Goal: Information Seeking & Learning: Find specific page/section

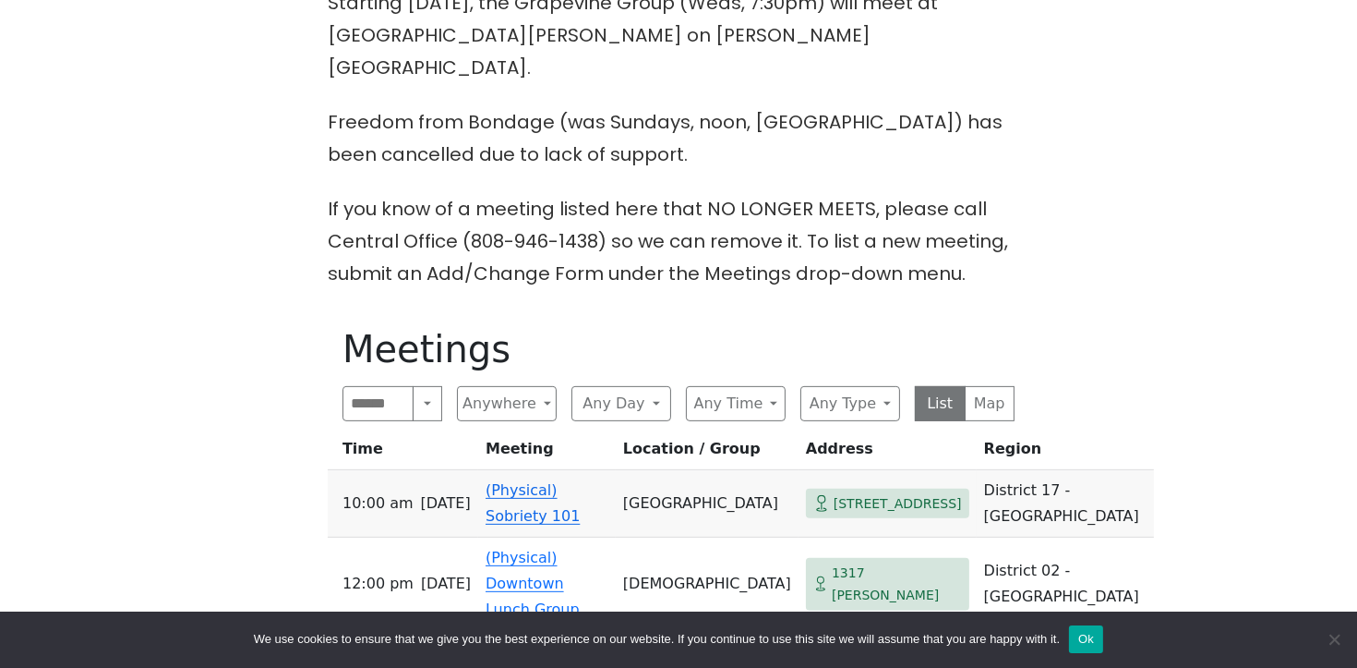
scroll to position [741, 0]
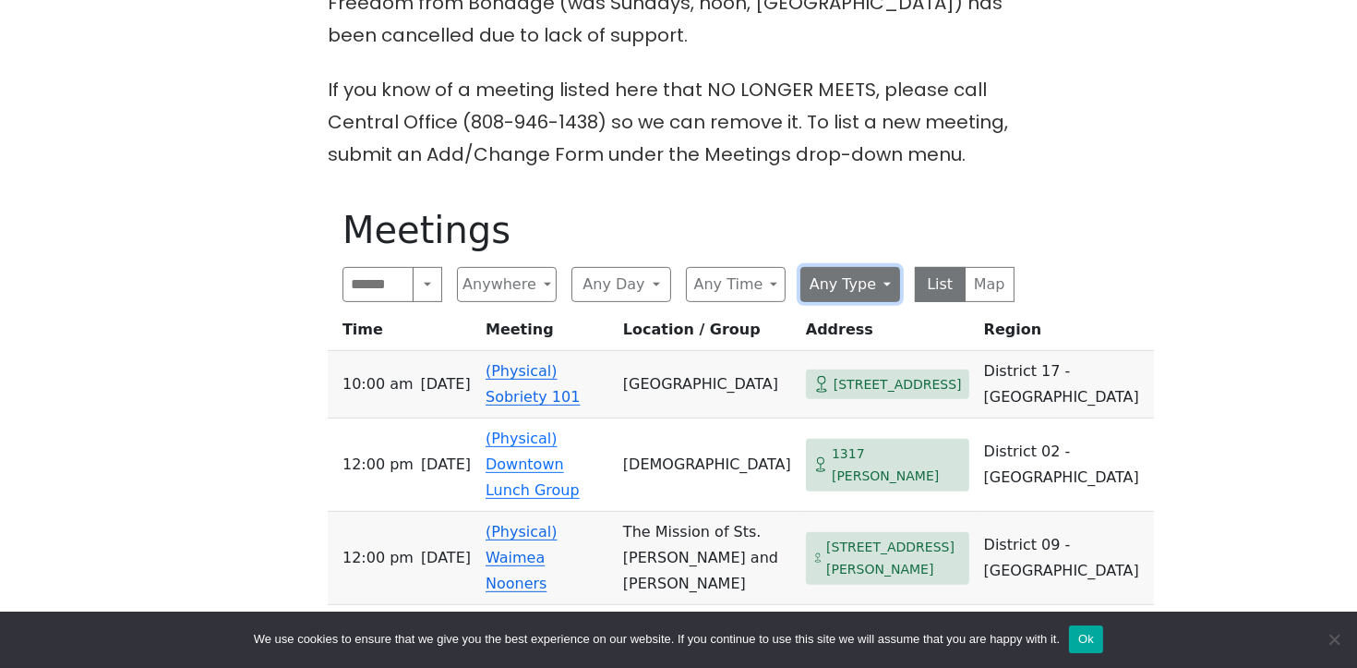
click at [807, 267] on button "Any Type" at bounding box center [851, 284] width 100 height 35
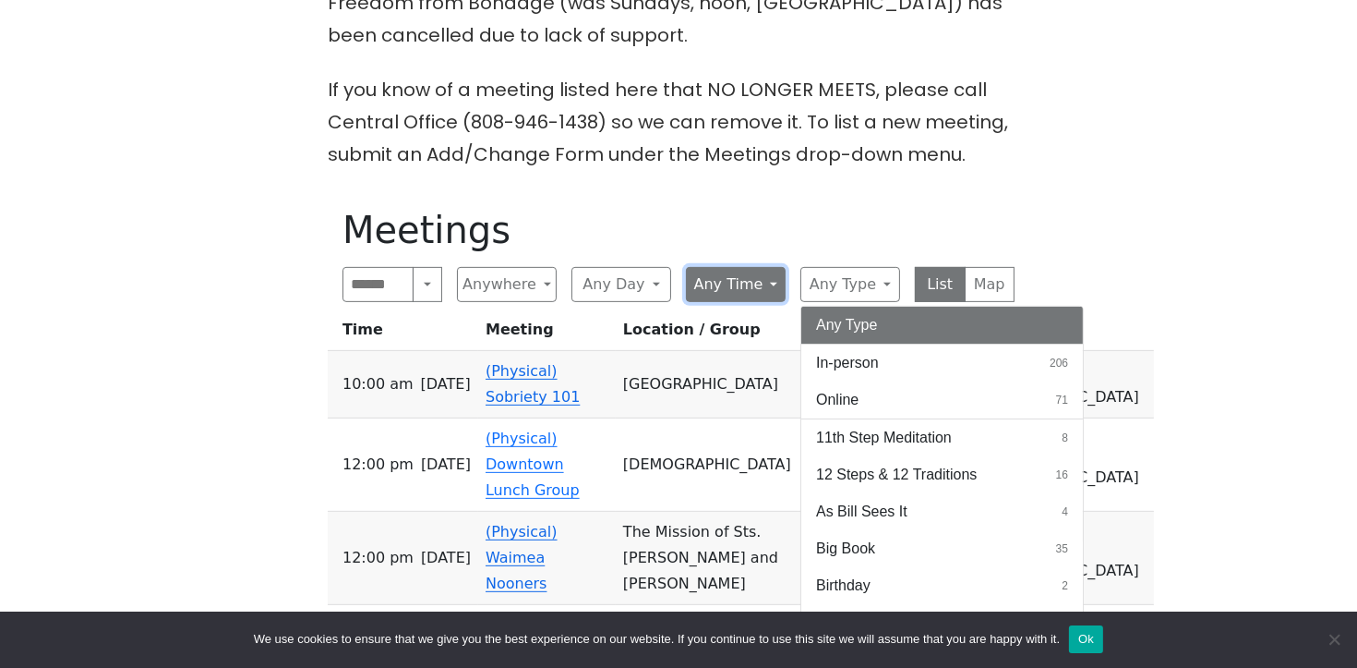
click at [776, 267] on button "Any Time" at bounding box center [736, 284] width 100 height 35
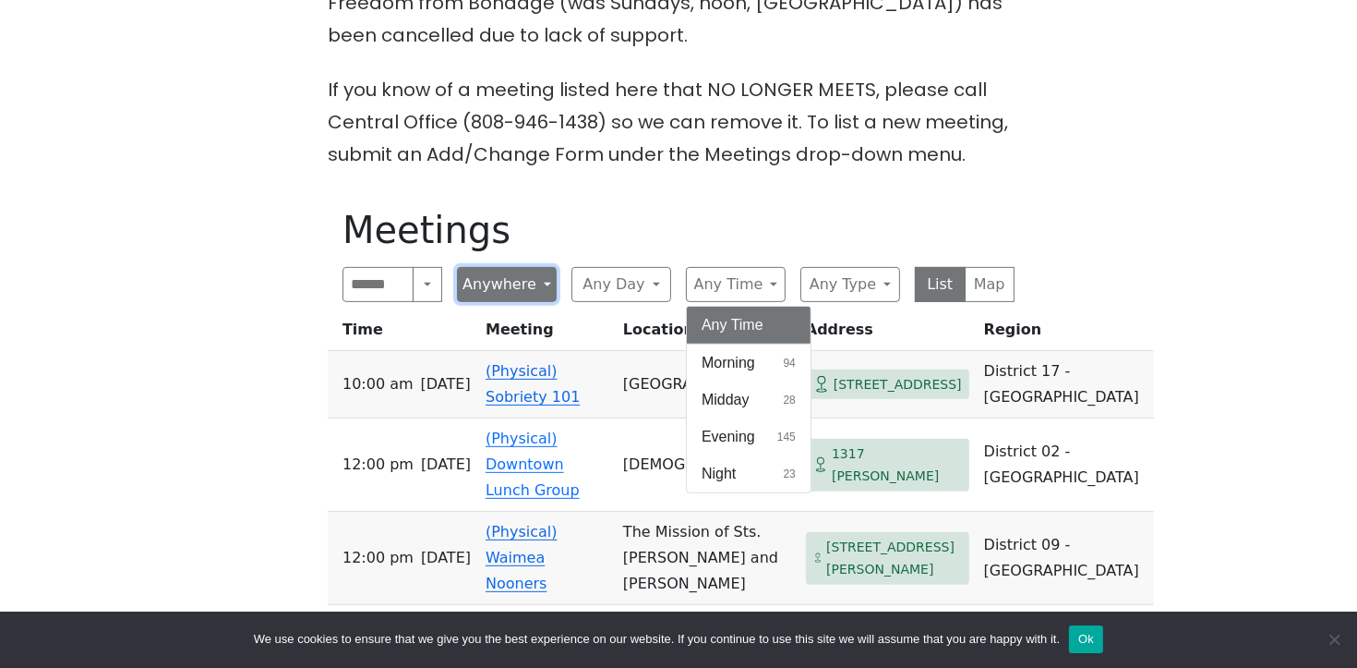
click at [492, 267] on button "Anywhere" at bounding box center [507, 284] width 100 height 35
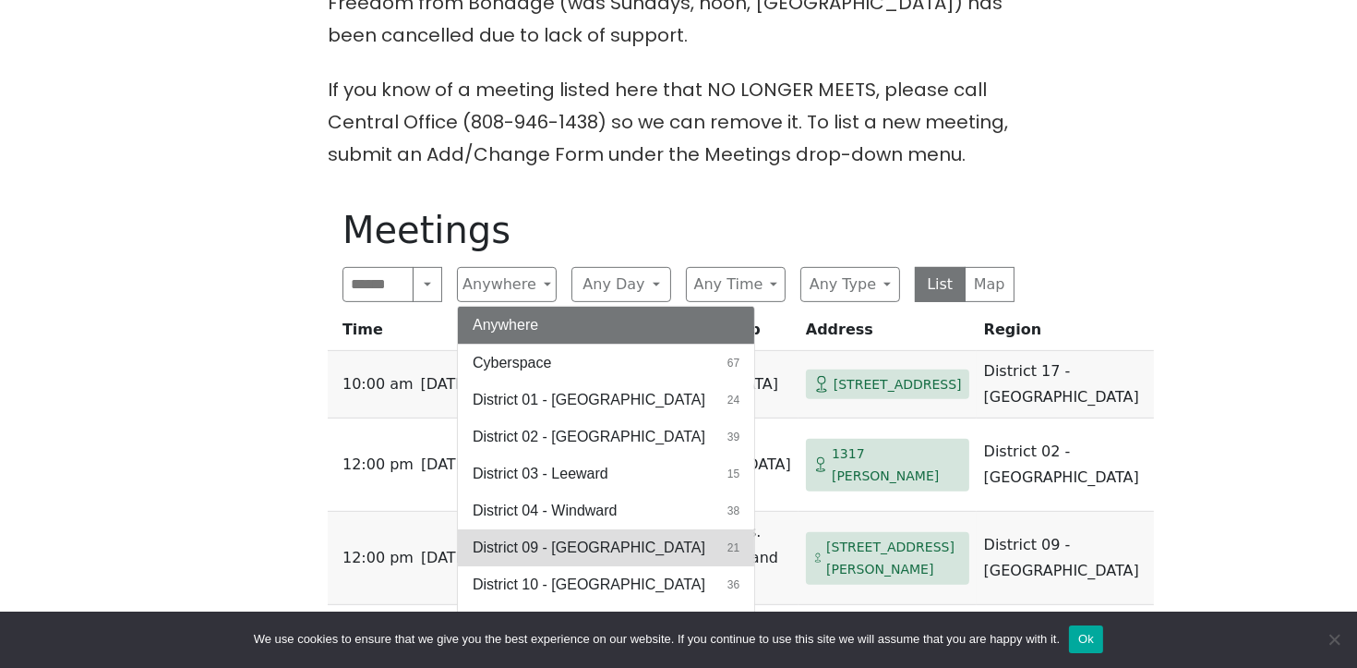
click at [690, 529] on button "District 09 - Central North Shore 21" at bounding box center [606, 547] width 296 height 37
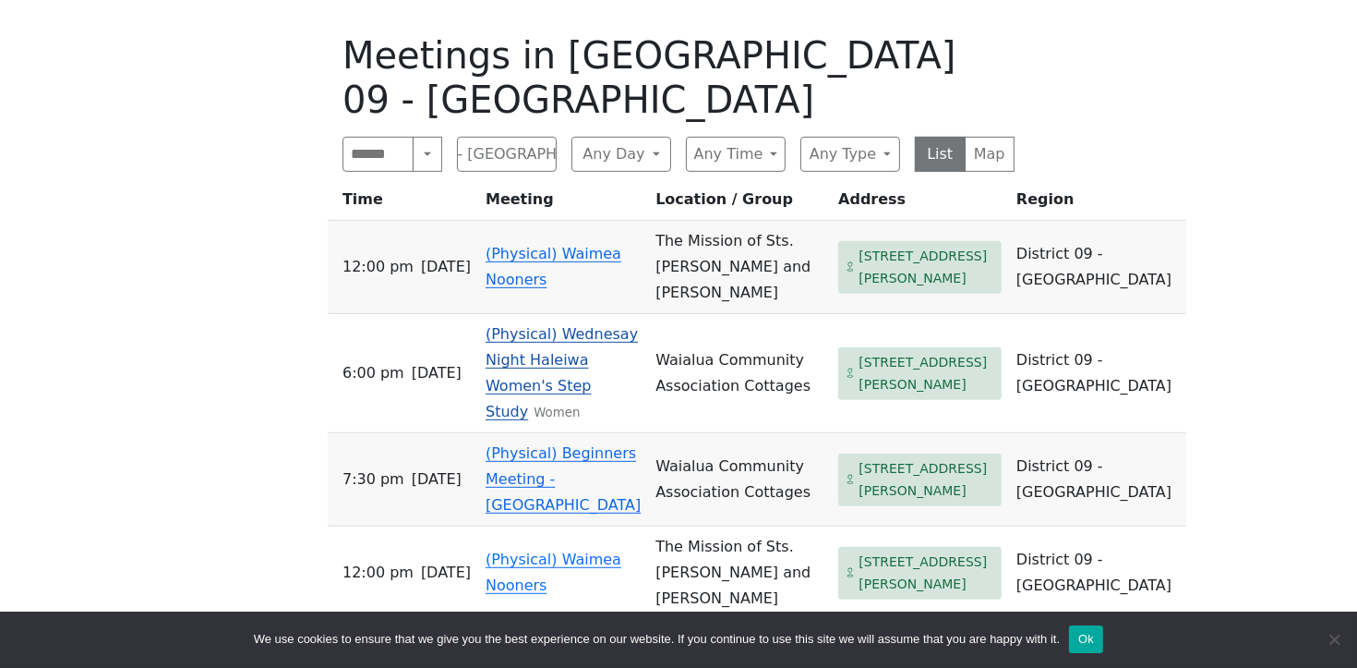
scroll to position [914, 0]
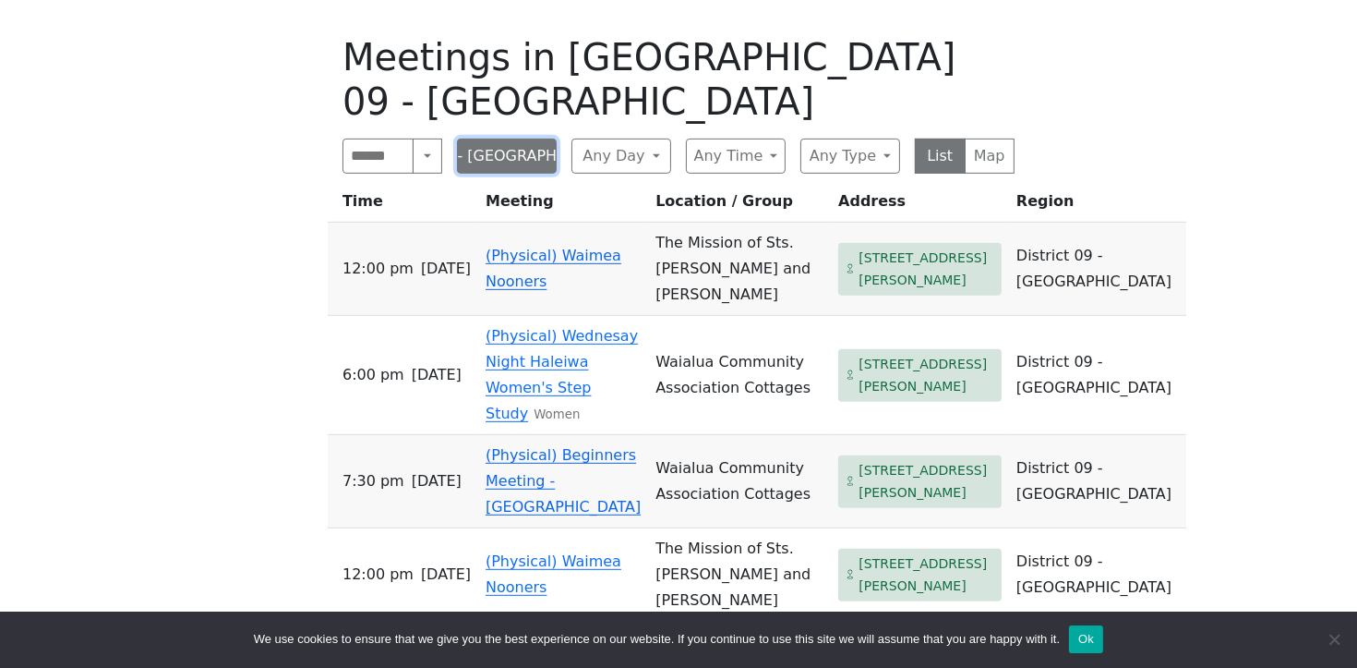
click at [510, 139] on button "District 09 - Central North Shore" at bounding box center [507, 156] width 100 height 35
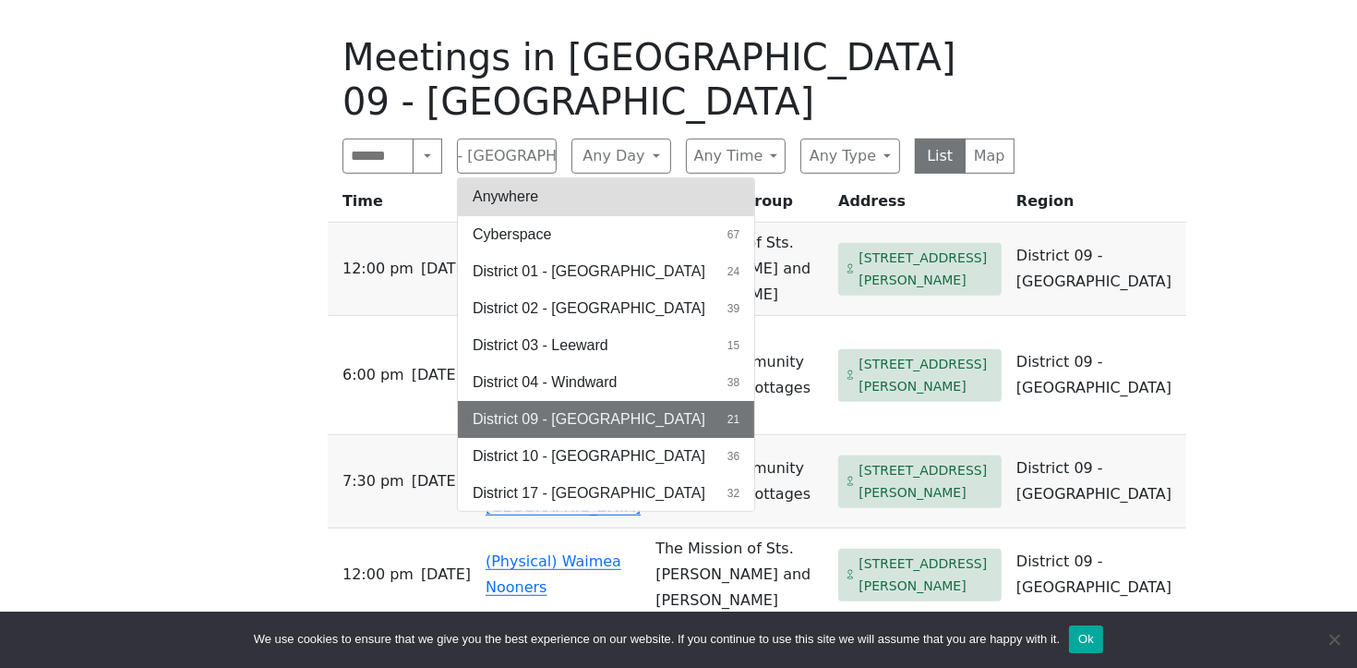
click at [541, 178] on button "Anywhere" at bounding box center [606, 196] width 296 height 37
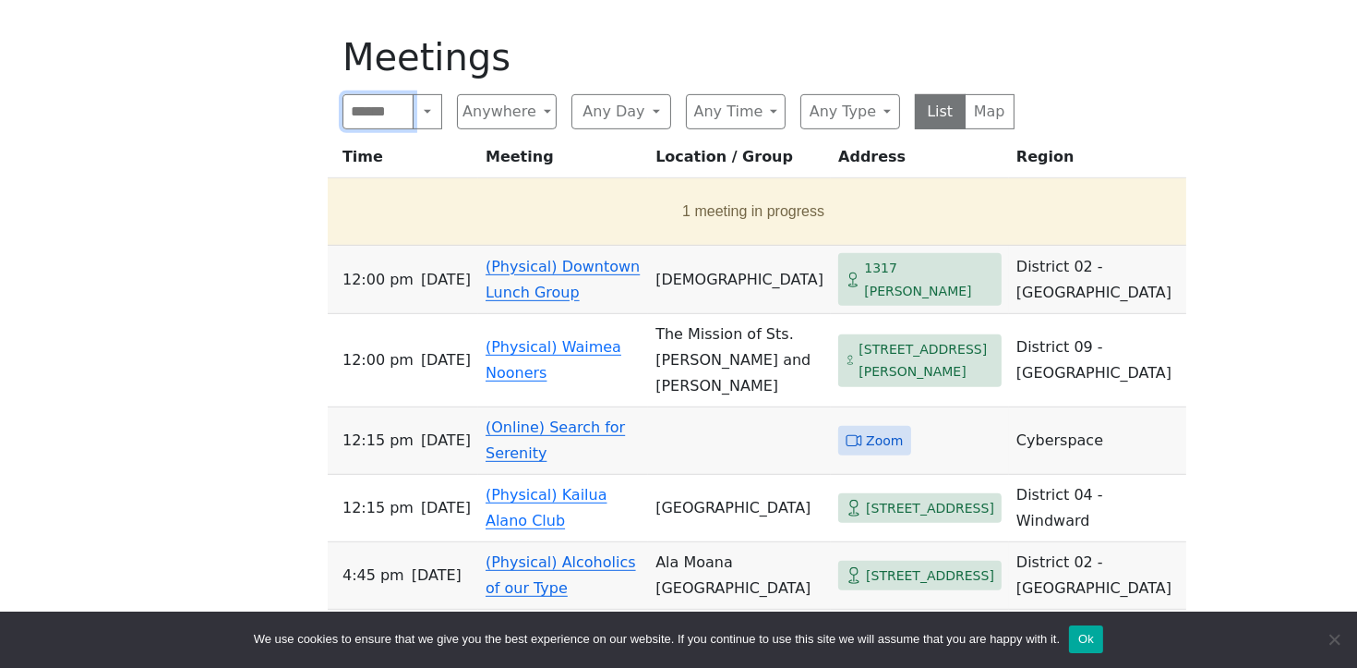
click at [394, 94] on input "Search" at bounding box center [378, 111] width 71 height 35
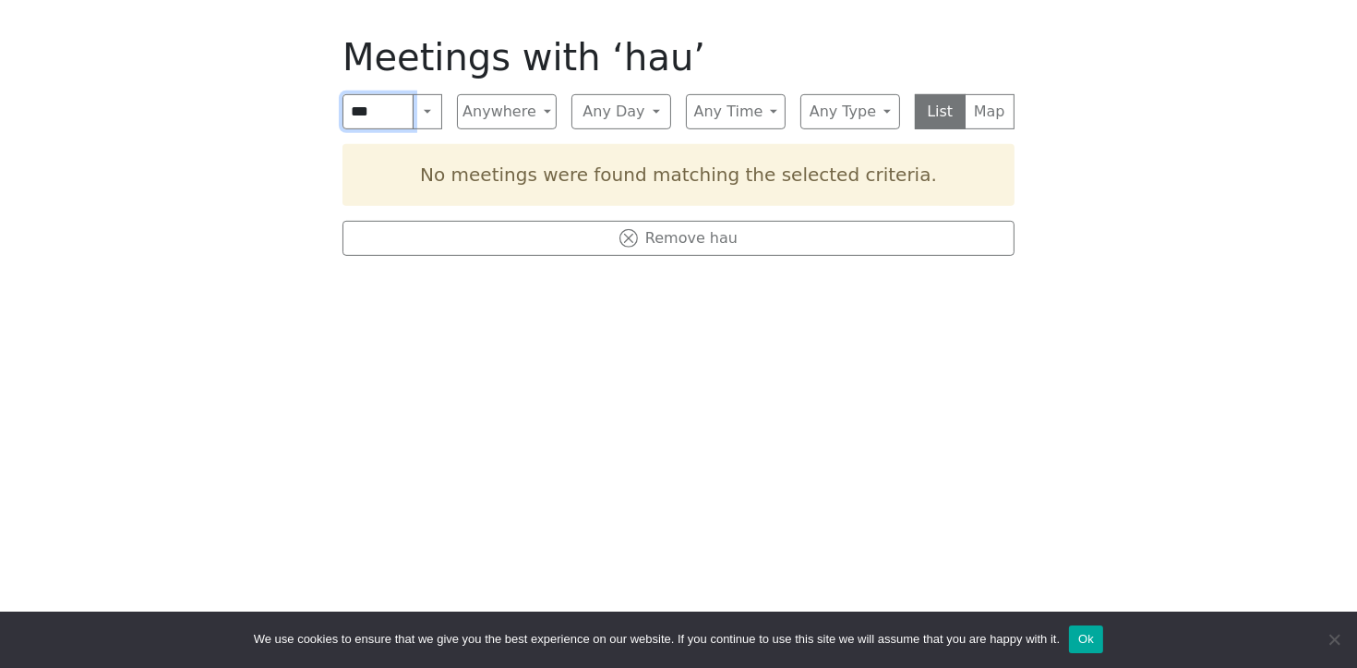
click input "submit" at bounding box center [0, 0] width 0 height 0
type input "*"
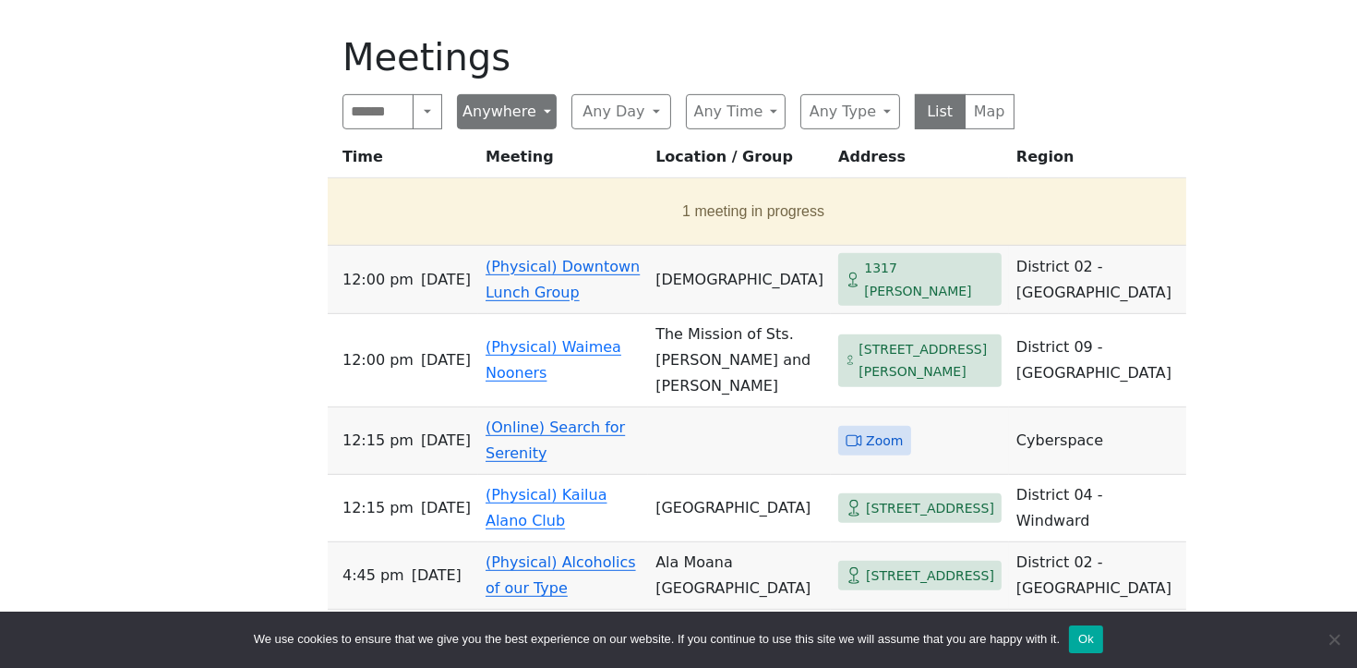
drag, startPoint x: 443, startPoint y: 74, endPoint x: 457, endPoint y: 77, distance: 14.1
click at [446, 94] on div "Search Near Location Near Me Anywhere Anywhere Cyberspace 67 District 01 - Diam…" at bounding box center [679, 111] width 672 height 35
click at [498, 94] on button "Anywhere" at bounding box center [507, 111] width 100 height 35
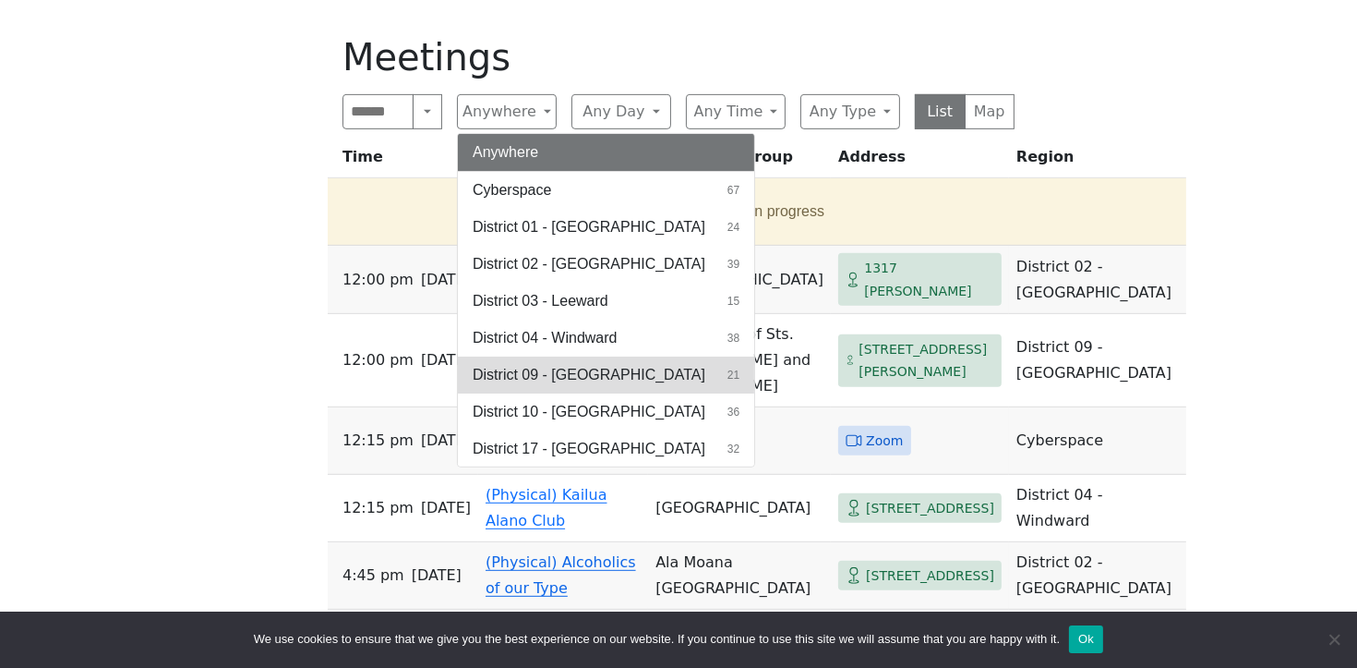
click at [603, 364] on span "District 09 - Central North Shore" at bounding box center [589, 375] width 233 height 22
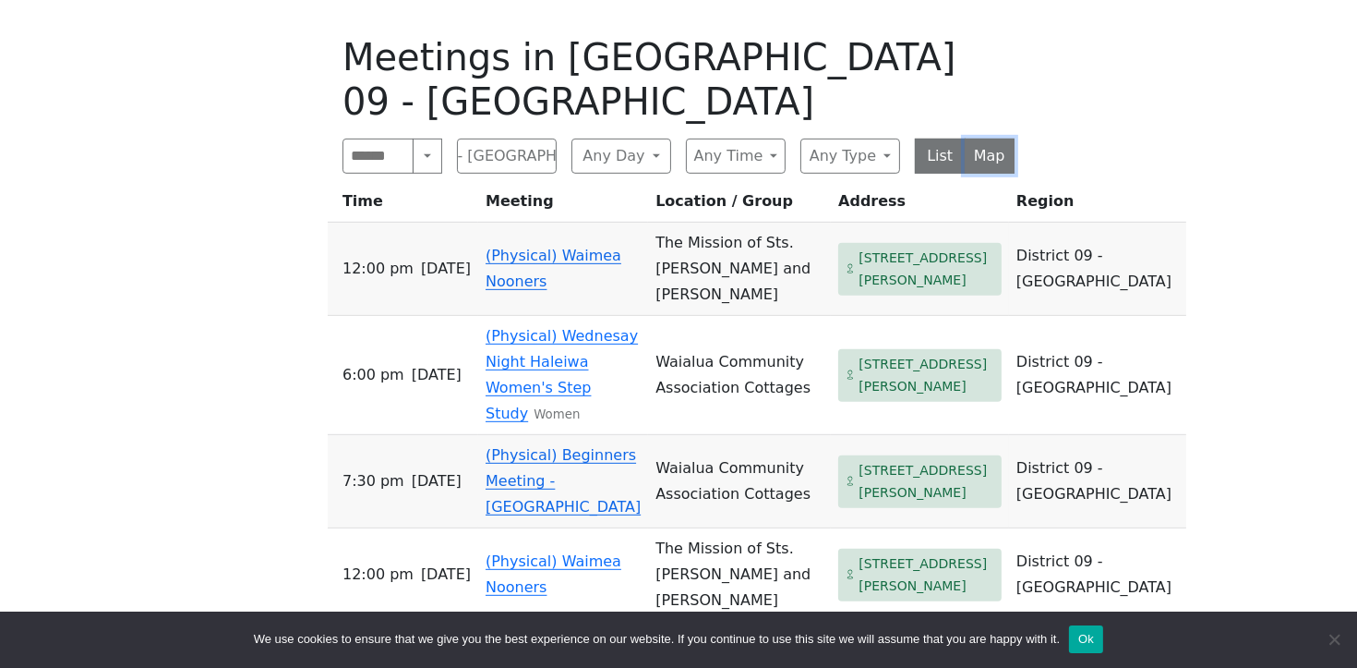
click at [987, 139] on button "Map" at bounding box center [990, 156] width 51 height 35
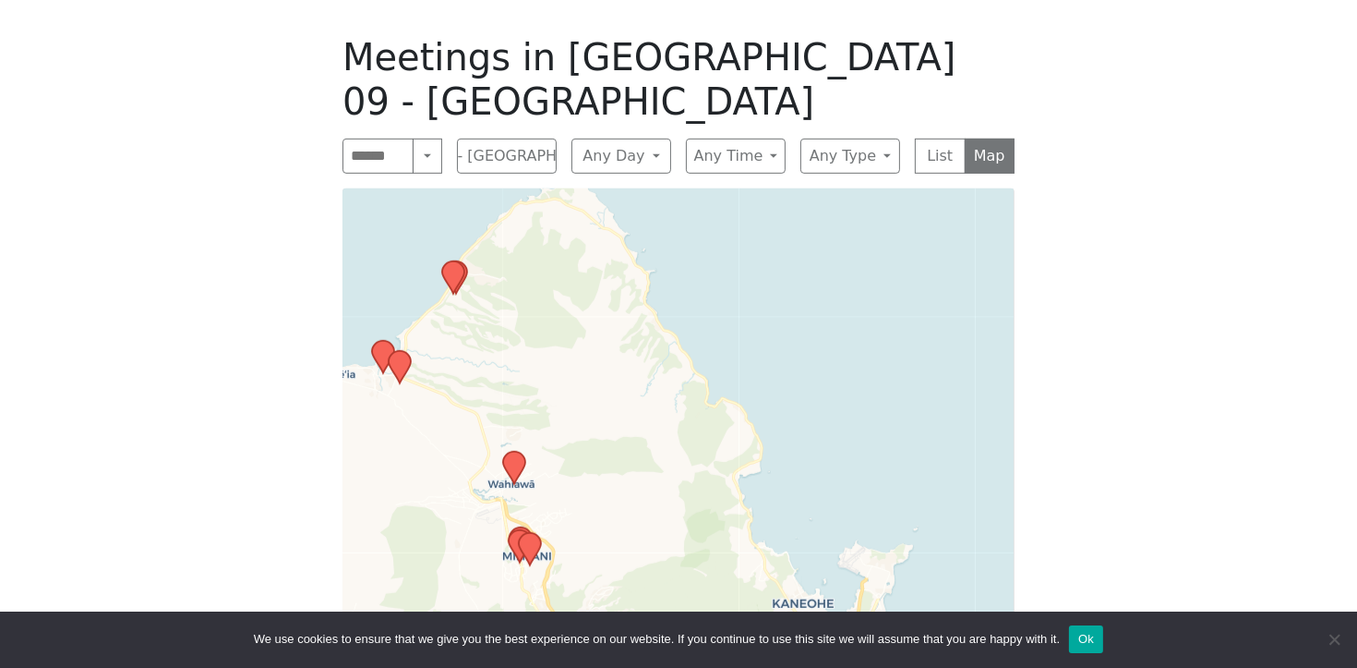
drag, startPoint x: 836, startPoint y: 399, endPoint x: 621, endPoint y: 380, distance: 215.1
click at [614, 381] on div "Leaflet | © OpenStreetMap contributors © CARTO" at bounding box center [679, 430] width 672 height 485
click at [619, 375] on div "Leaflet | © OpenStreetMap contributors © CARTO" at bounding box center [679, 430] width 672 height 485
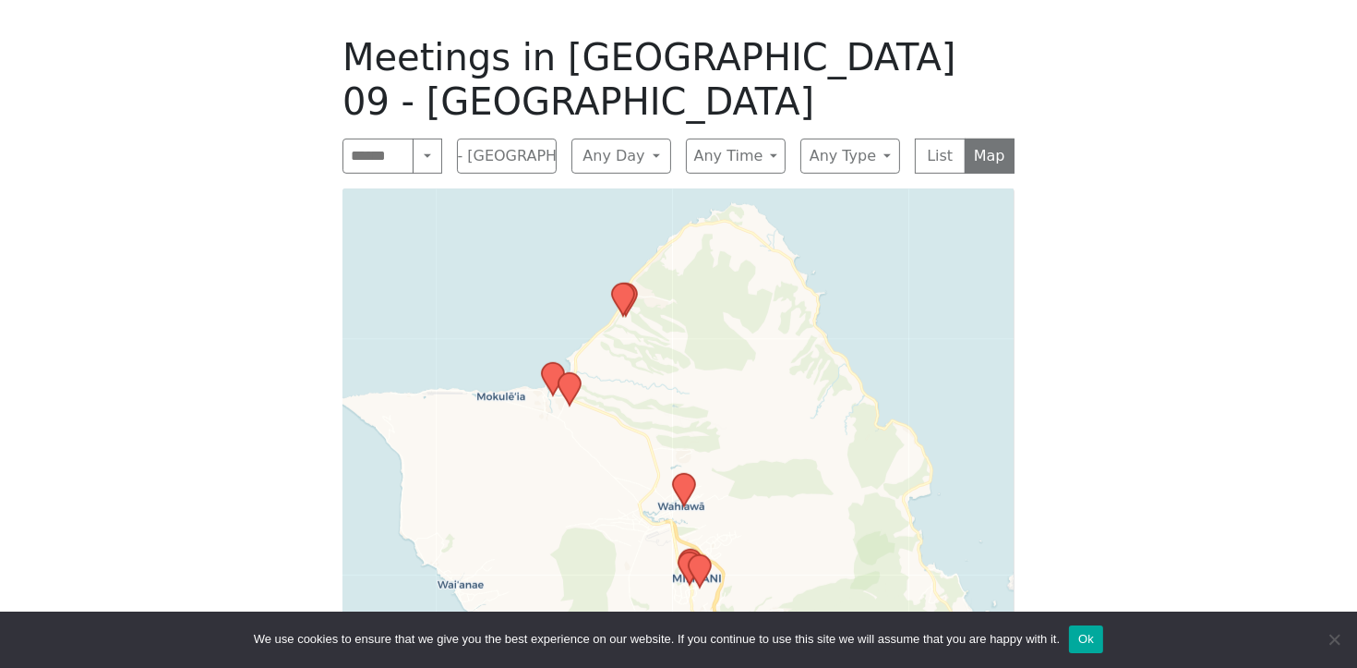
drag, startPoint x: 560, startPoint y: 344, endPoint x: 724, endPoint y: 365, distance: 165.6
click at [729, 367] on div "Leaflet | © OpenStreetMap contributors © CARTO" at bounding box center [679, 430] width 672 height 485
click at [721, 361] on div "Leaflet | © OpenStreetMap contributors © CARTO" at bounding box center [679, 430] width 672 height 485
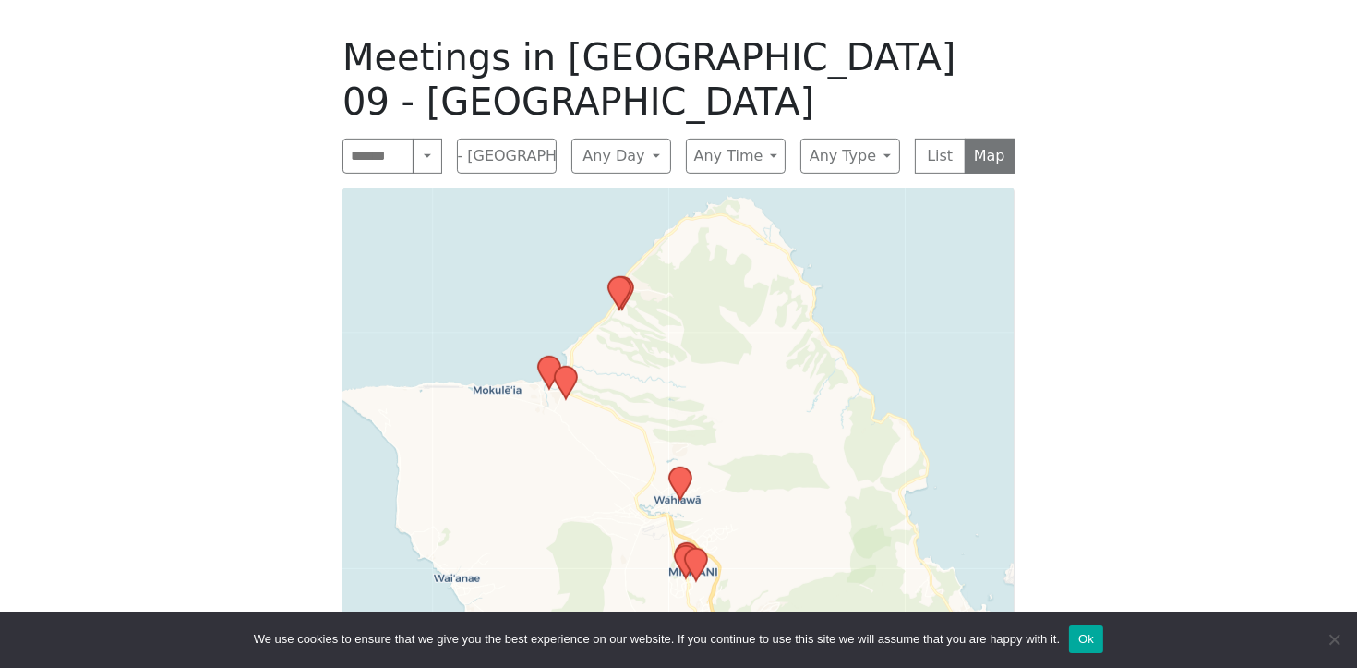
click at [719, 356] on div "Leaflet | © OpenStreetMap contributors © CARTO" at bounding box center [679, 430] width 672 height 485
click at [718, 354] on div "Leaflet | © OpenStreetMap contributors © CARTO" at bounding box center [679, 430] width 672 height 485
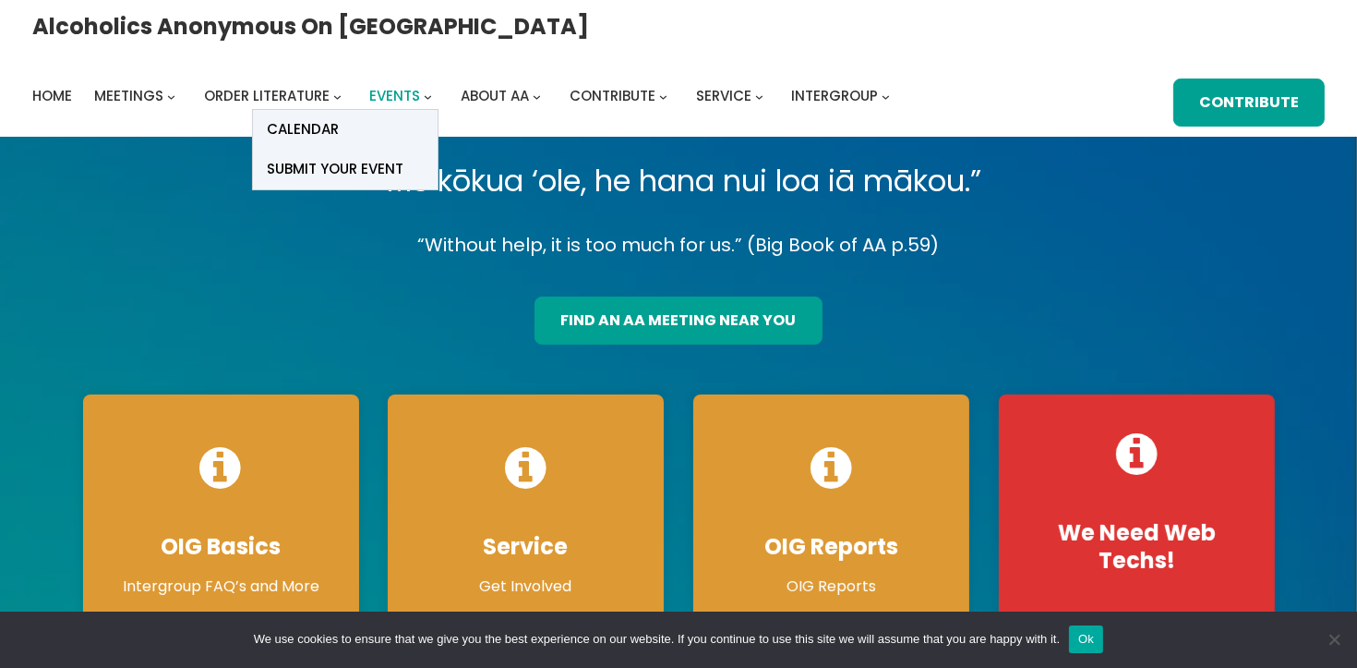
click at [421, 86] on span "Events" at bounding box center [395, 95] width 51 height 19
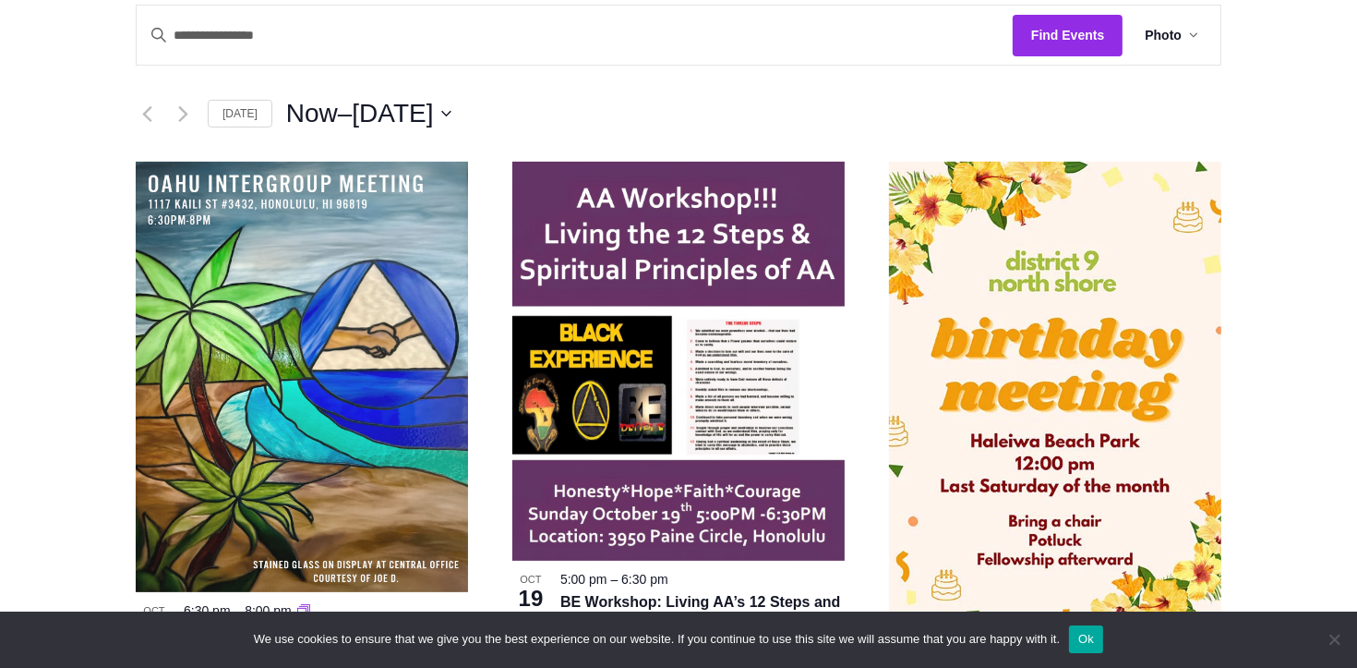
scroll to position [452, 0]
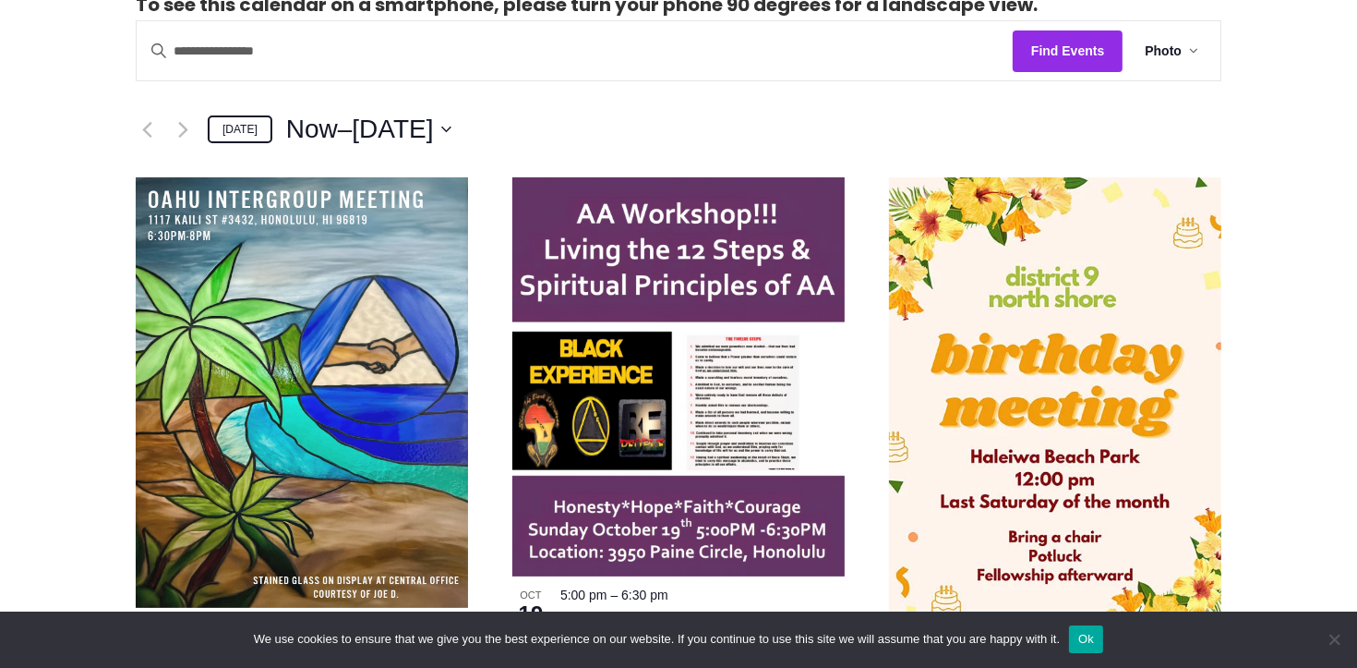
click at [225, 136] on link "Today" at bounding box center [240, 129] width 65 height 29
click at [310, 127] on span "Now" at bounding box center [312, 129] width 52 height 37
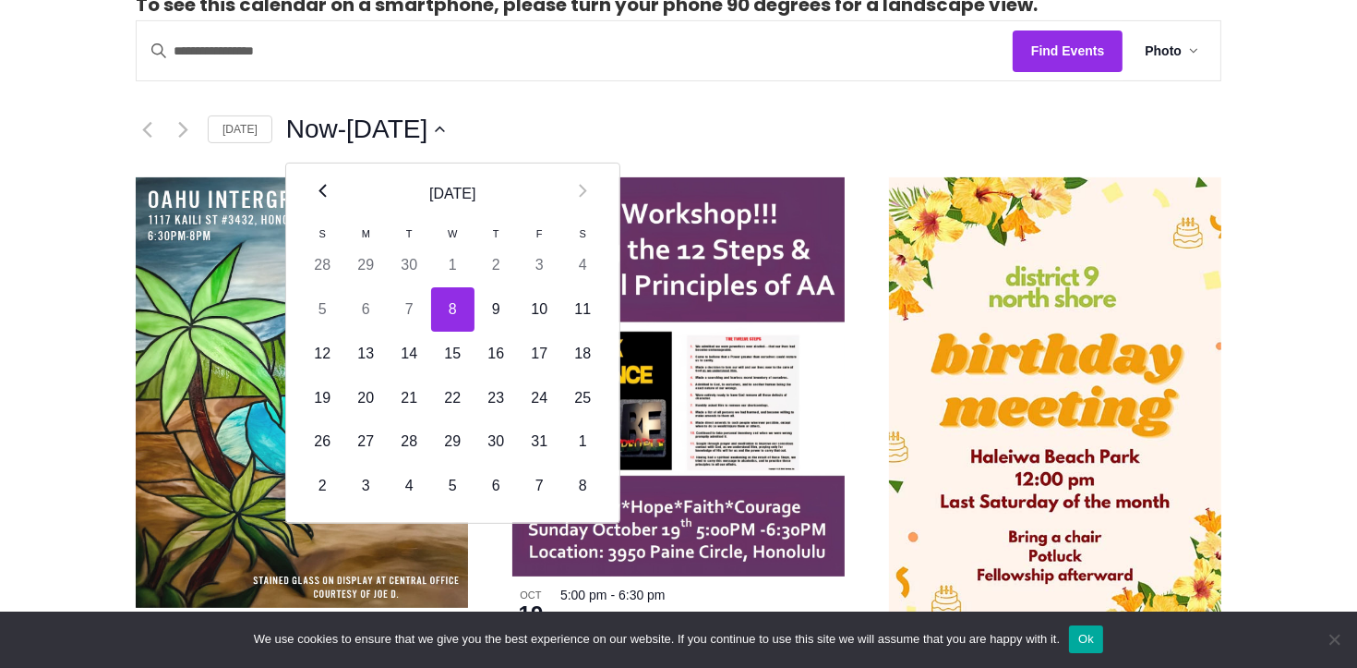
click at [308, 198] on th "Prev" at bounding box center [322, 193] width 43 height 61
click at [310, 199] on th "Prev" at bounding box center [322, 193] width 43 height 61
click at [311, 198] on th "Prev" at bounding box center [322, 193] width 43 height 61
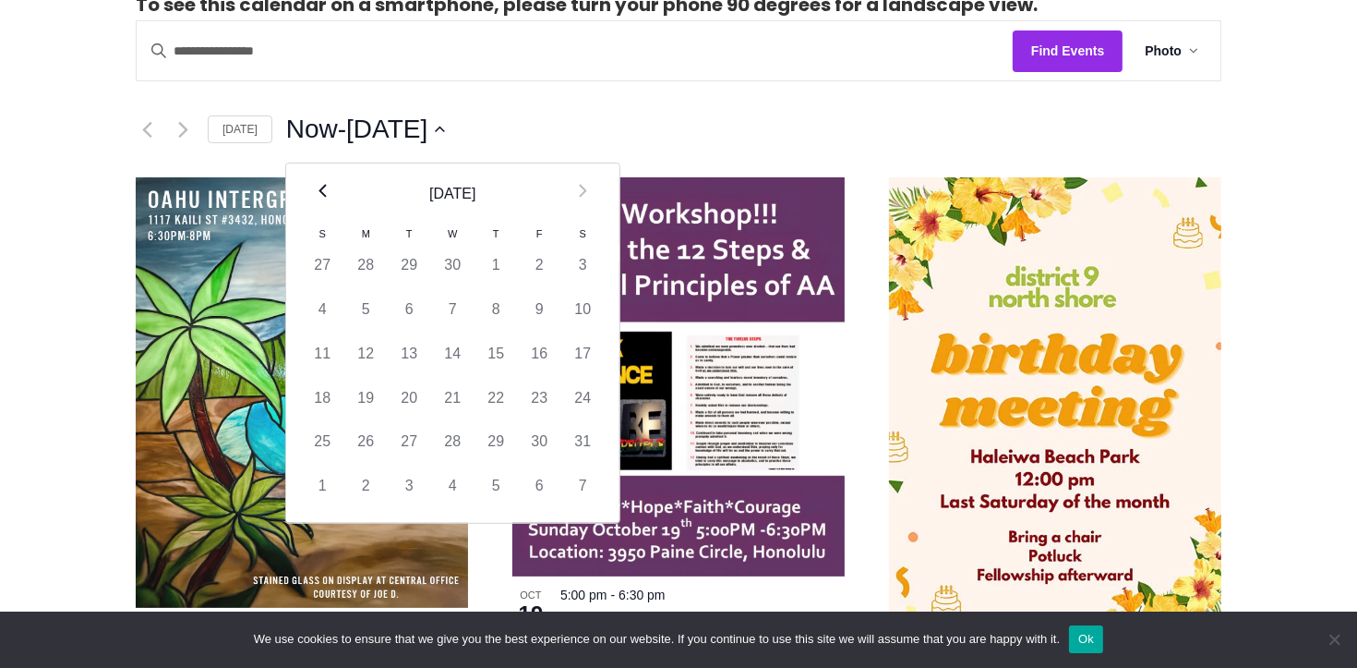
click at [311, 198] on th "Prev" at bounding box center [322, 193] width 43 height 61
click at [310, 197] on th "Prev" at bounding box center [322, 193] width 43 height 61
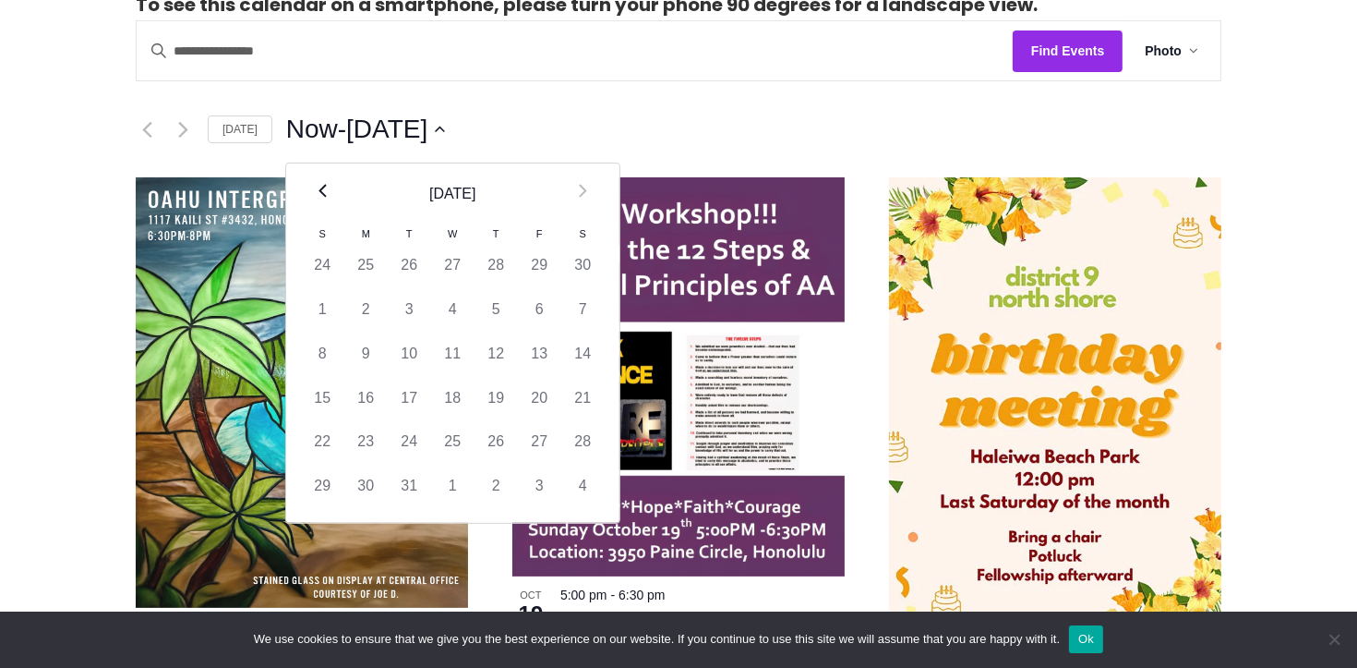
click at [310, 197] on th "Prev" at bounding box center [322, 193] width 43 height 61
click at [312, 197] on th "Prev" at bounding box center [322, 193] width 43 height 61
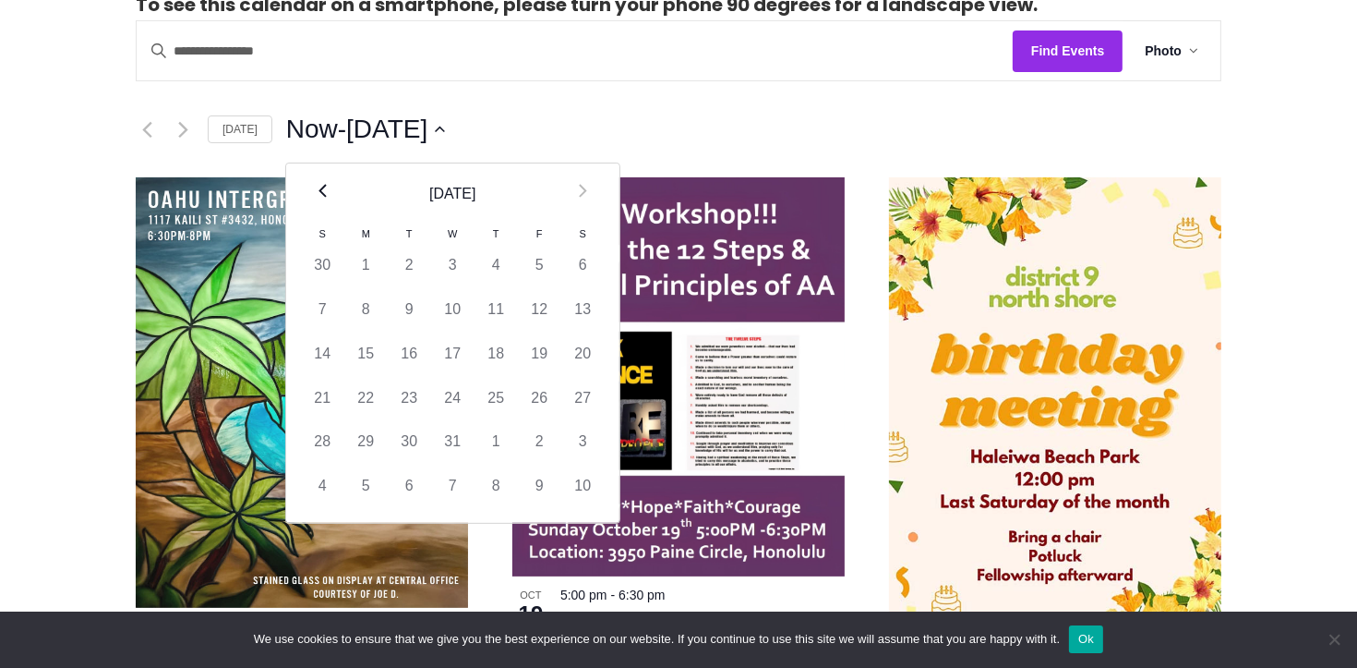
click at [312, 197] on th "Prev" at bounding box center [322, 193] width 43 height 61
click at [311, 198] on th "Prev" at bounding box center [322, 193] width 43 height 61
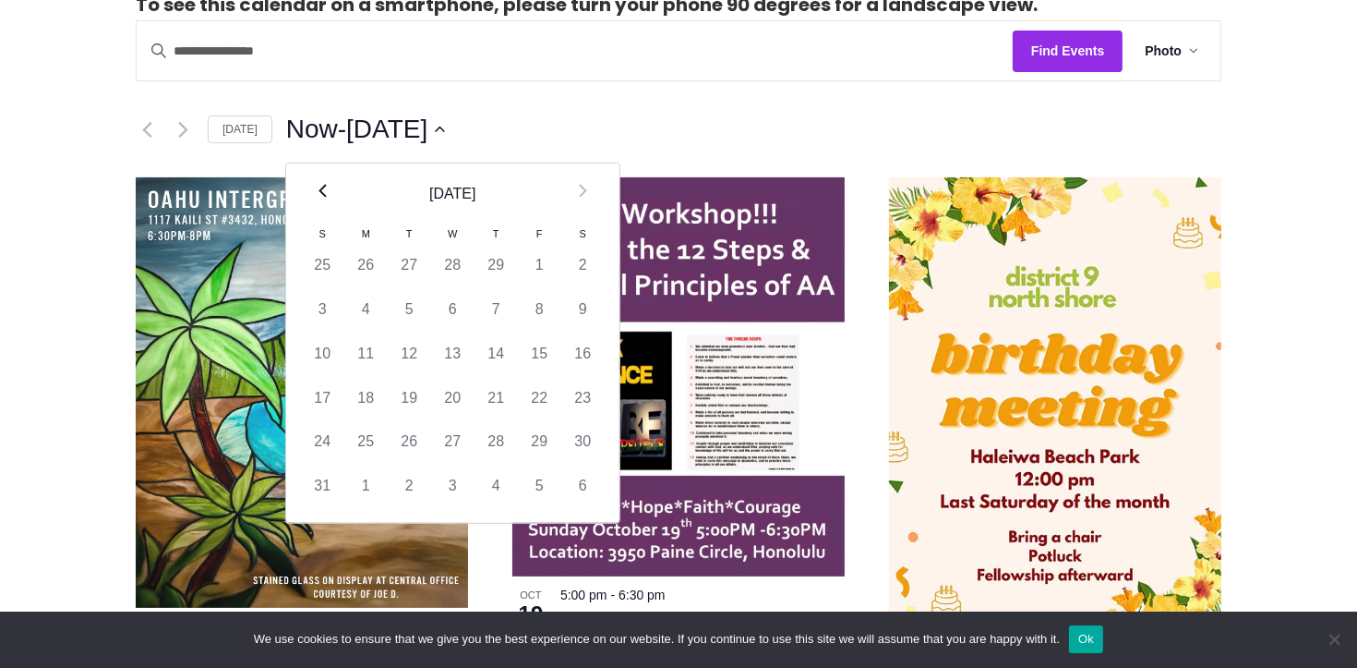
click at [311, 198] on th "Prev" at bounding box center [322, 193] width 43 height 61
click at [312, 199] on th "Prev" at bounding box center [322, 193] width 43 height 61
click at [313, 199] on th "Prev" at bounding box center [322, 193] width 43 height 61
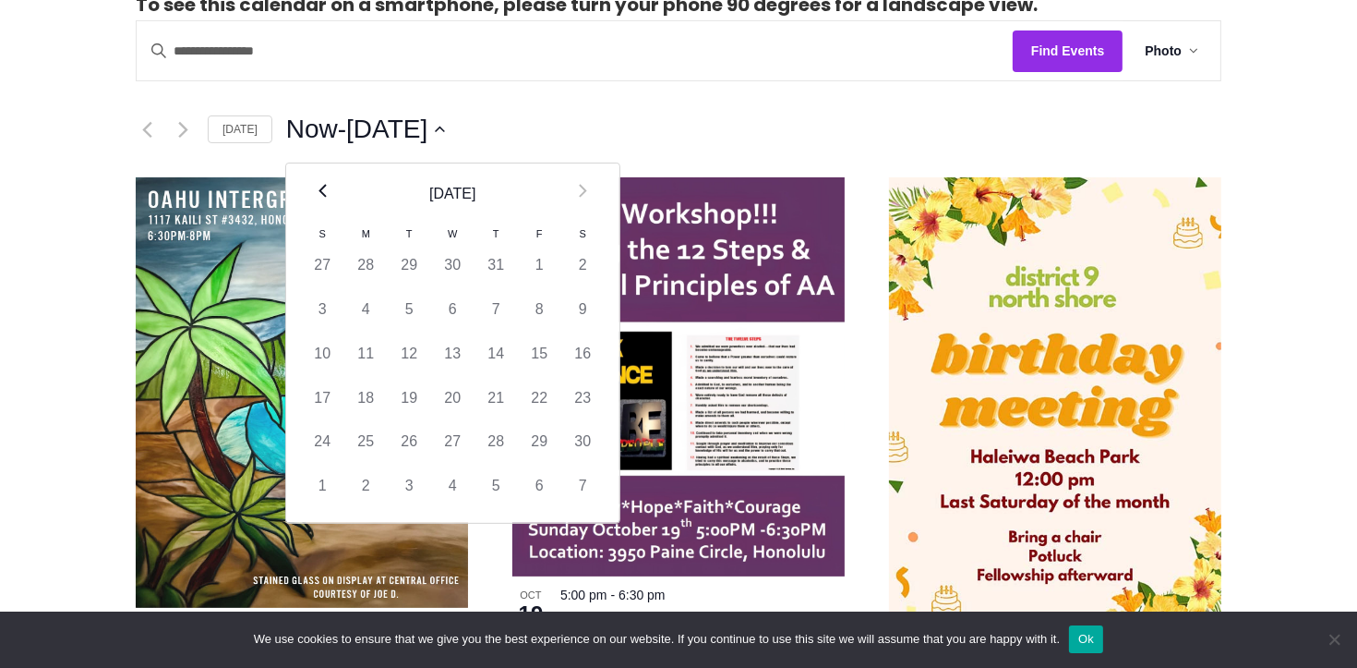
click at [313, 199] on th "Prev" at bounding box center [322, 193] width 43 height 61
click at [314, 199] on th "Prev" at bounding box center [322, 193] width 43 height 61
click at [313, 198] on th "Prev" at bounding box center [322, 193] width 43 height 61
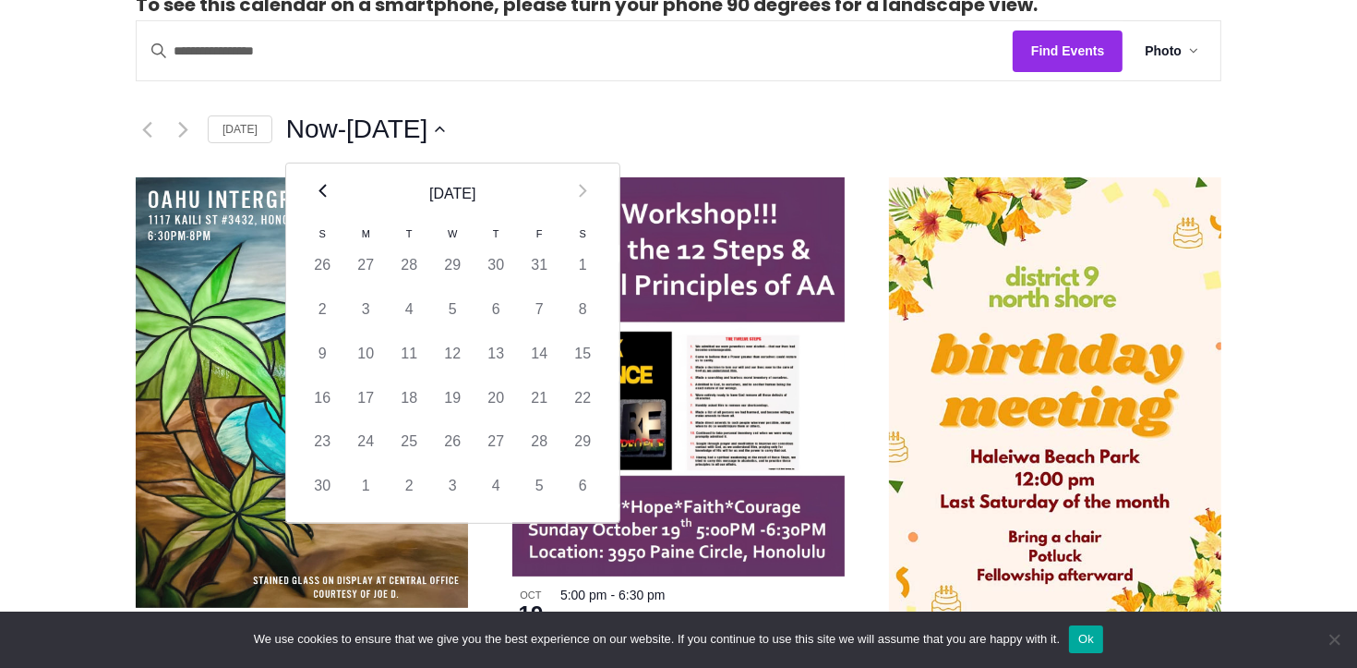
click at [312, 198] on th "Prev" at bounding box center [322, 193] width 43 height 61
click at [311, 197] on th "Prev" at bounding box center [322, 193] width 43 height 61
click at [301, 295] on td "1" at bounding box center [322, 309] width 43 height 44
type input "********"
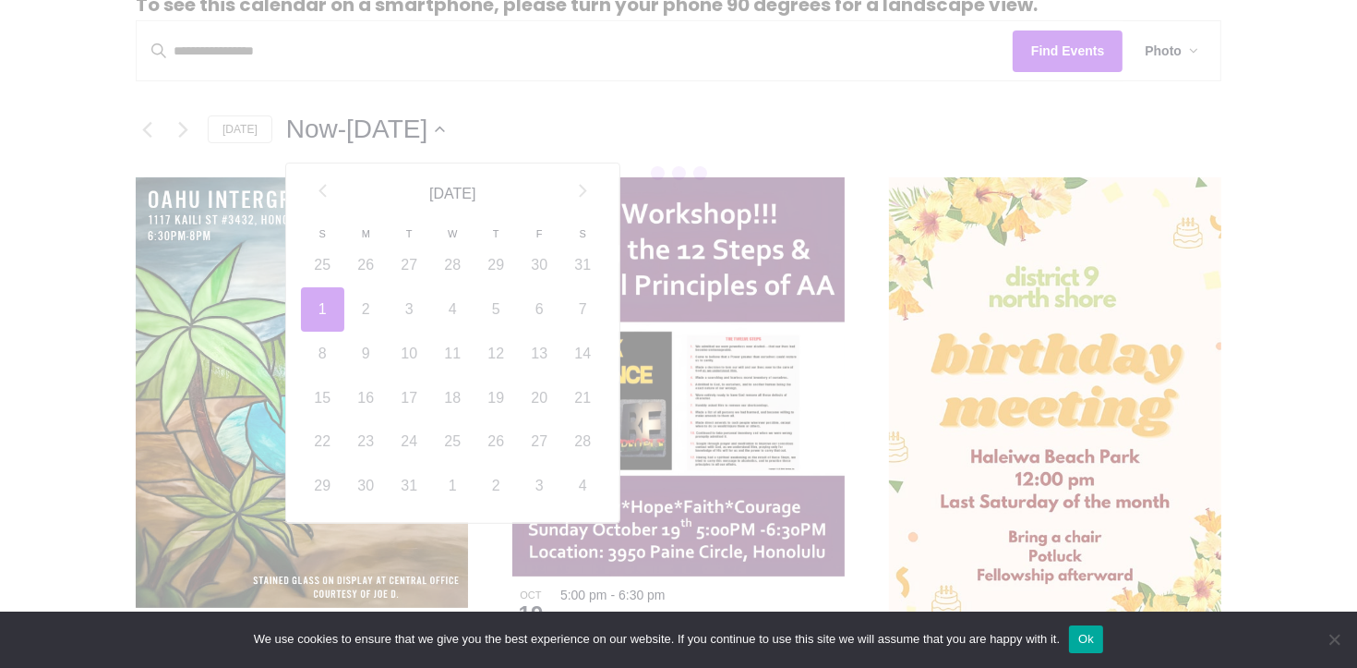
scroll to position [0, 71]
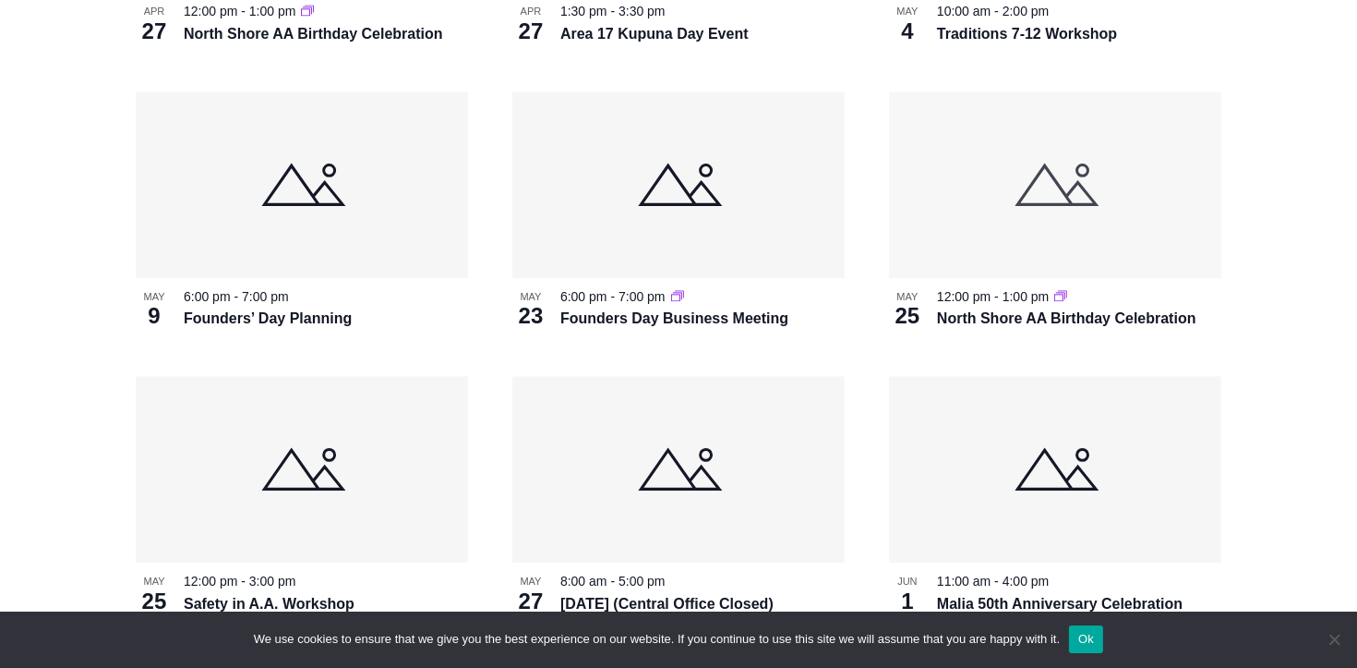
scroll to position [4779, 0]
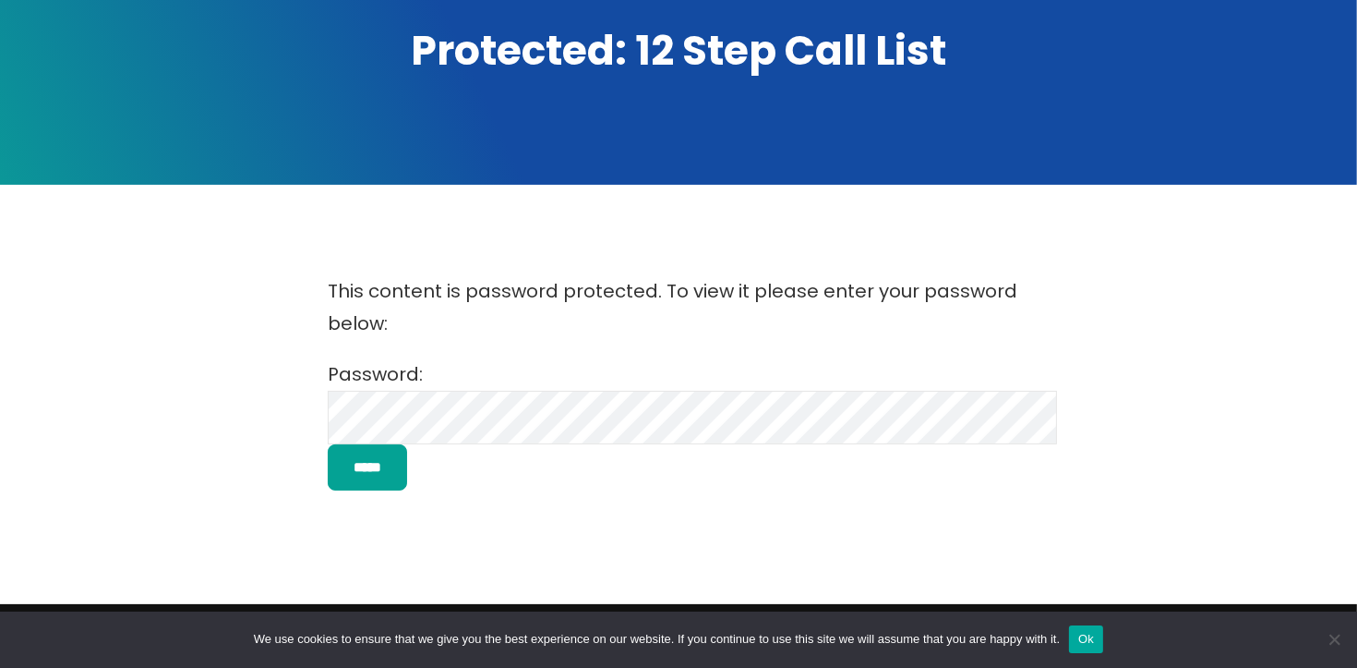
scroll to position [268, 0]
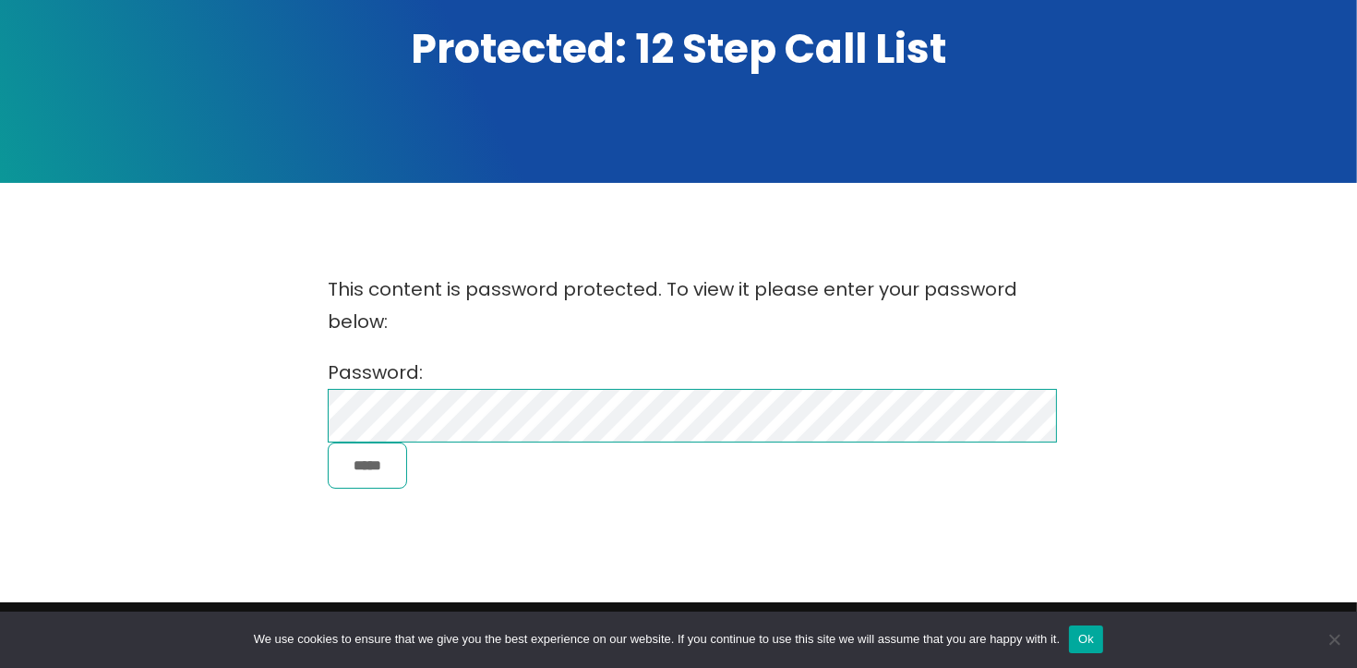
click at [328, 442] on input "*****" at bounding box center [367, 465] width 79 height 47
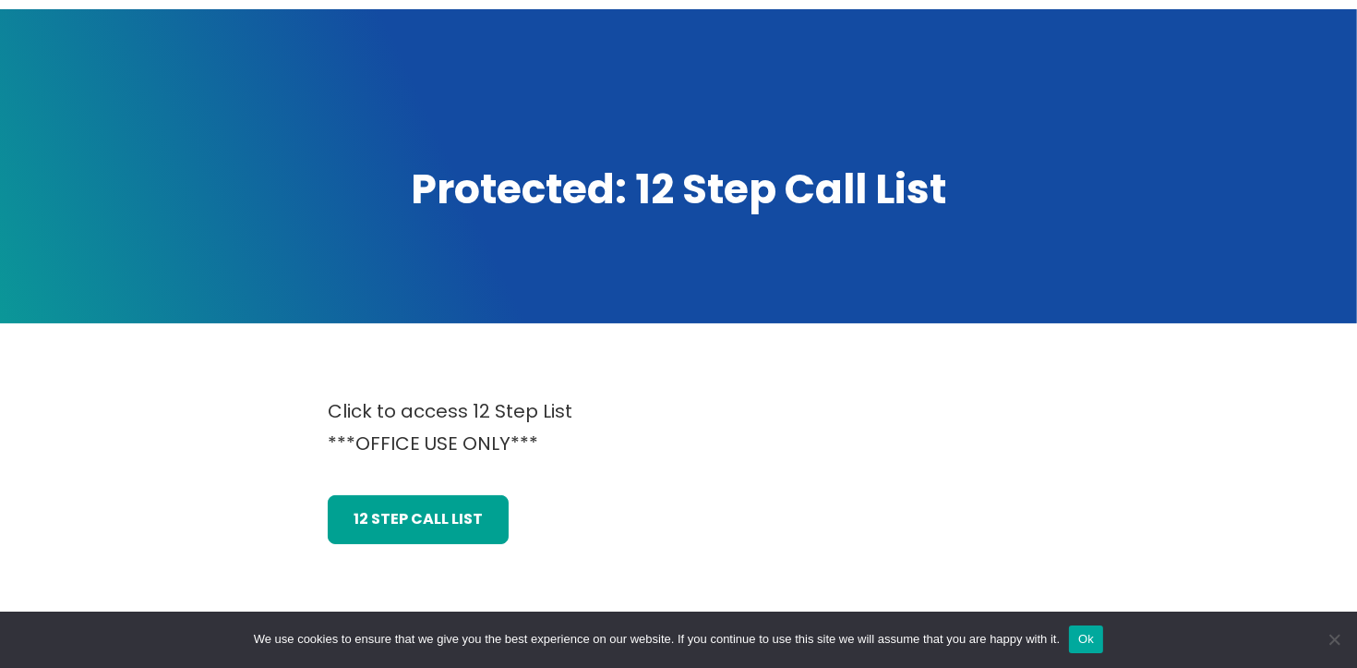
scroll to position [230, 0]
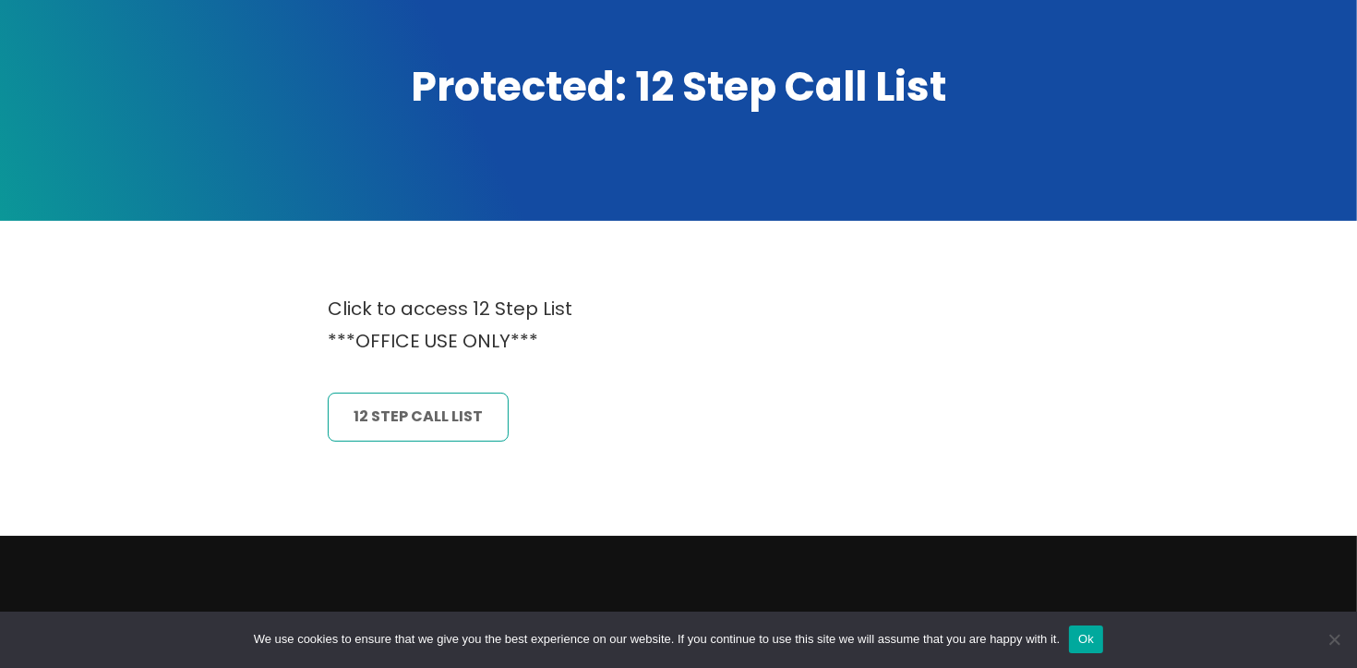
click at [449, 407] on link "12 Step CAll List" at bounding box center [418, 416] width 181 height 48
